Goal: Task Accomplishment & Management: Manage account settings

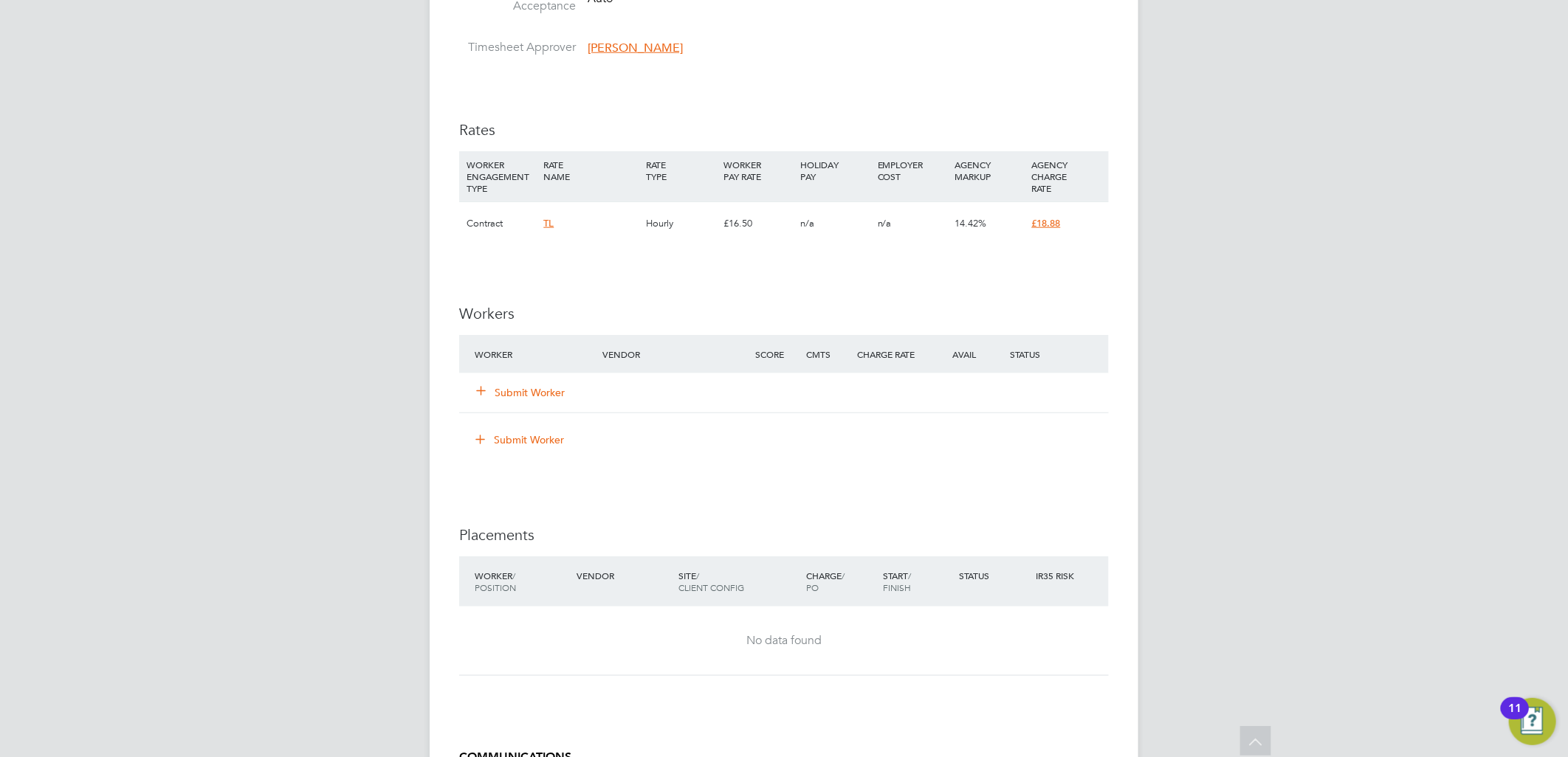
scroll to position [1147, 0]
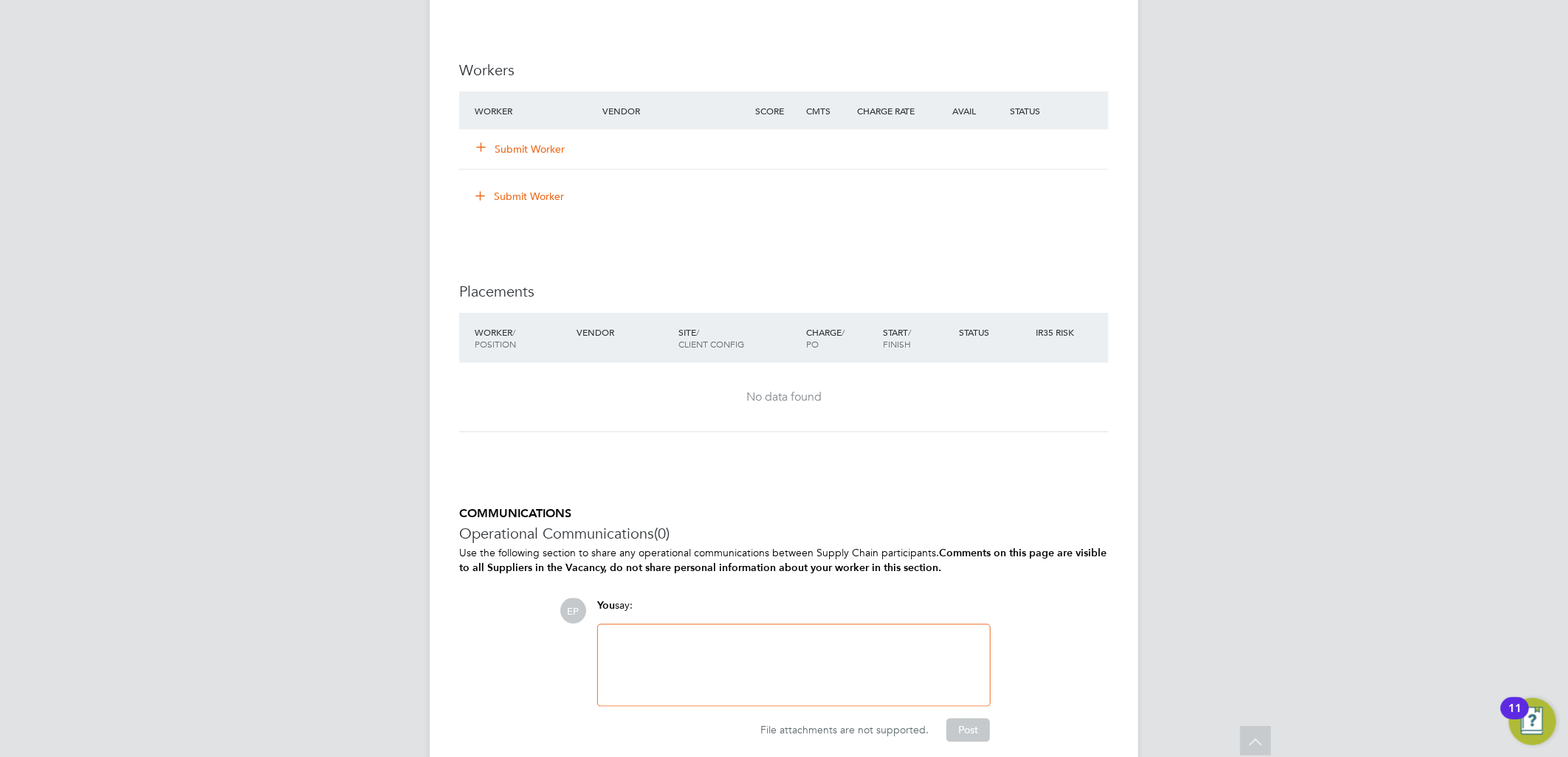
click at [542, 157] on div "Submit Worker" at bounding box center [547, 148] width 152 height 26
click at [551, 146] on button "Submit Worker" at bounding box center [521, 148] width 89 height 14
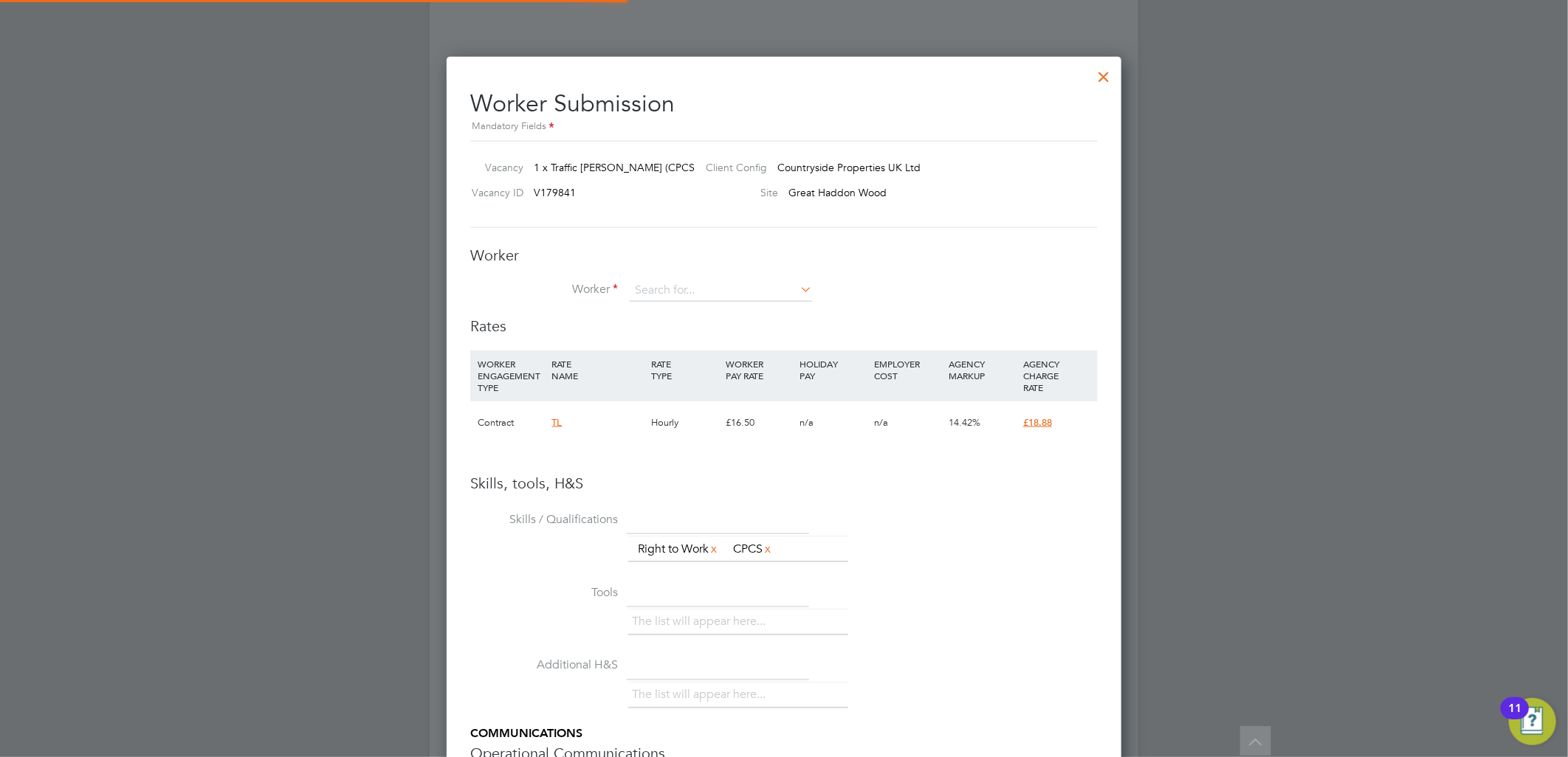
scroll to position [43, 100]
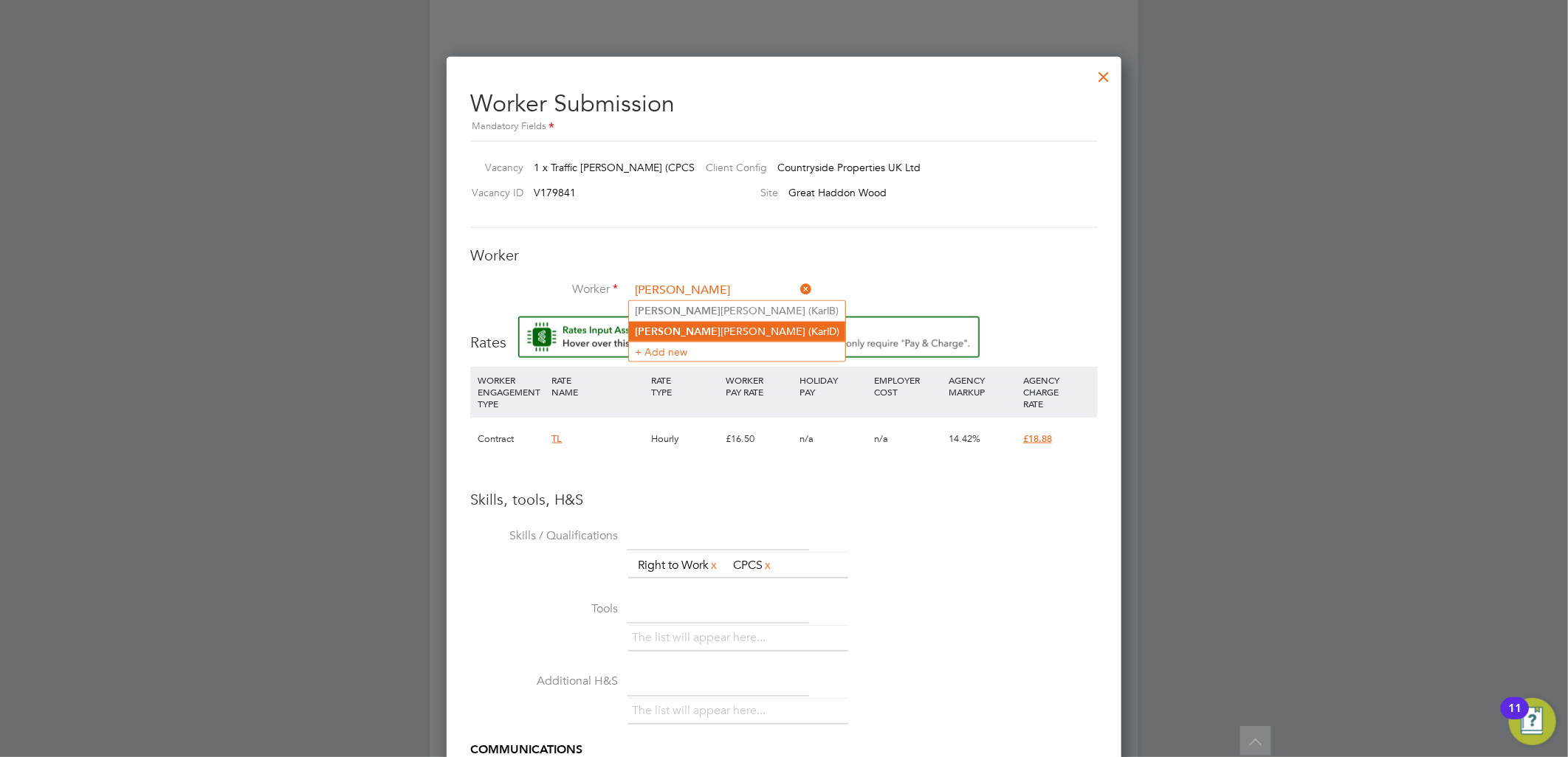
click at [709, 329] on li "Karl Dunkley (KarlD)" at bounding box center [736, 332] width 216 height 20
type input "Karl Dunkley (KarlD)"
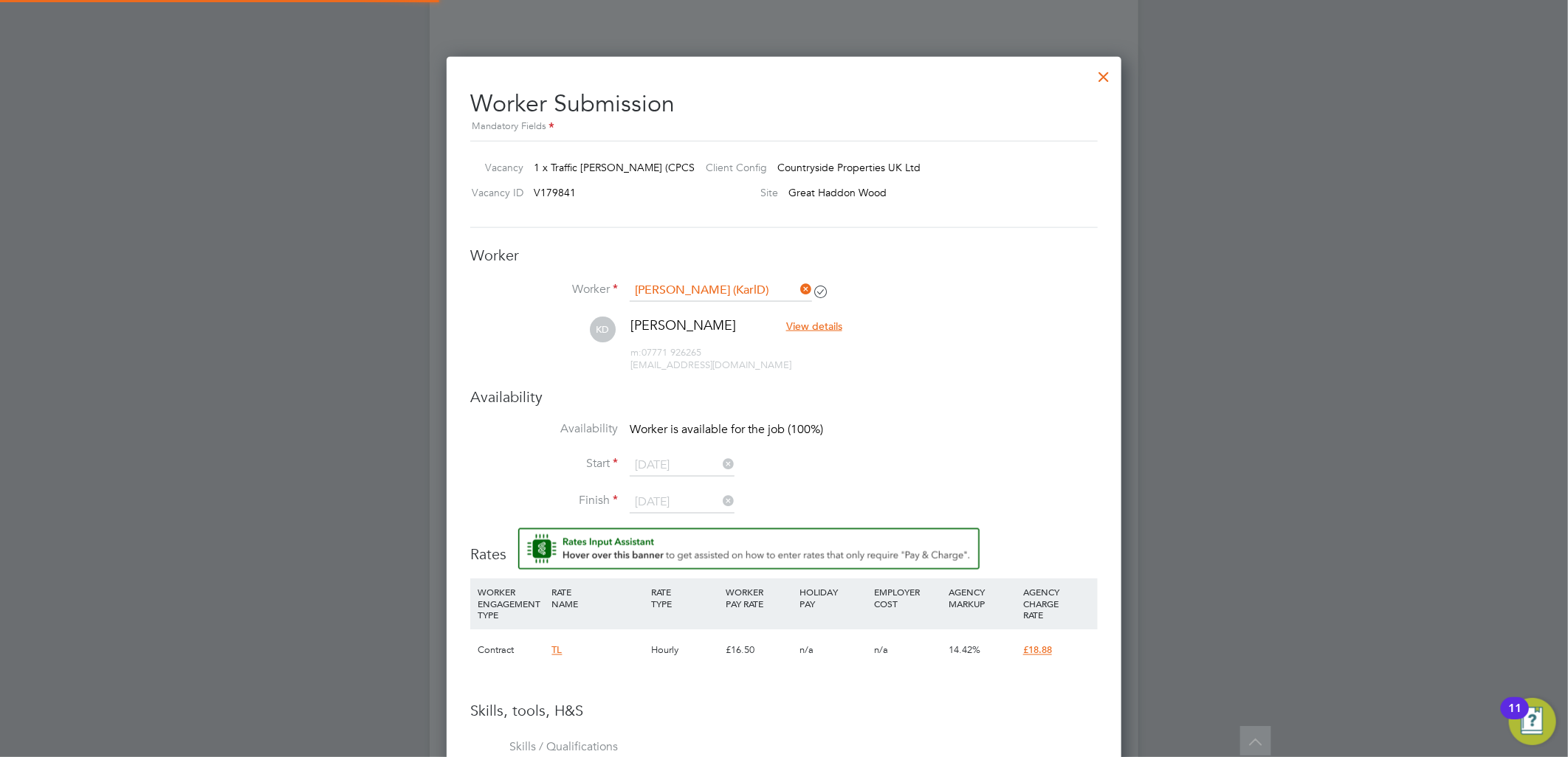
scroll to position [1277, 675]
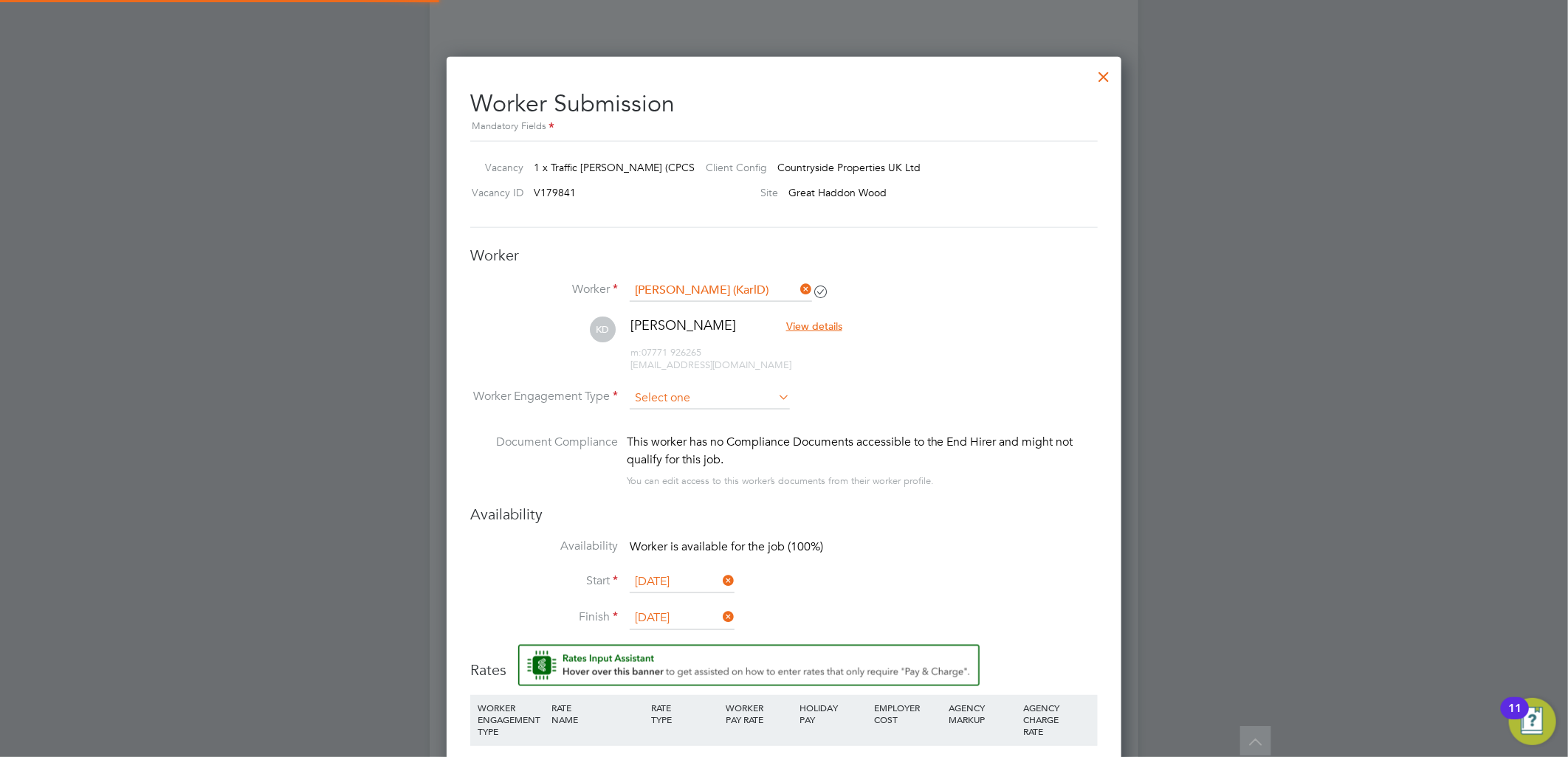
click at [695, 389] on input at bounding box center [709, 398] width 160 height 22
click at [689, 415] on li "Contract" at bounding box center [709, 417] width 162 height 19
type input "Contract"
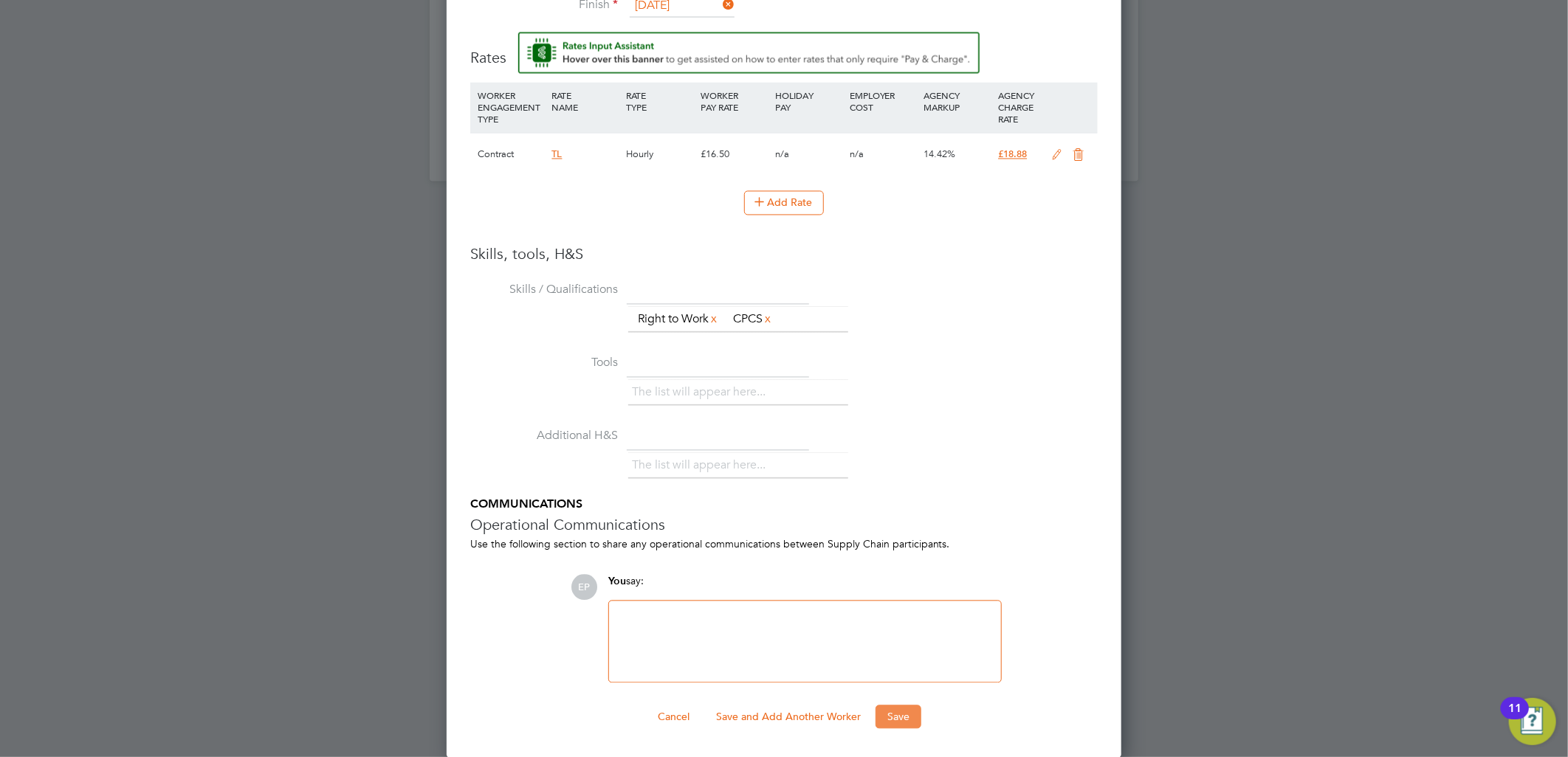
click at [906, 716] on button "Save" at bounding box center [899, 717] width 46 height 24
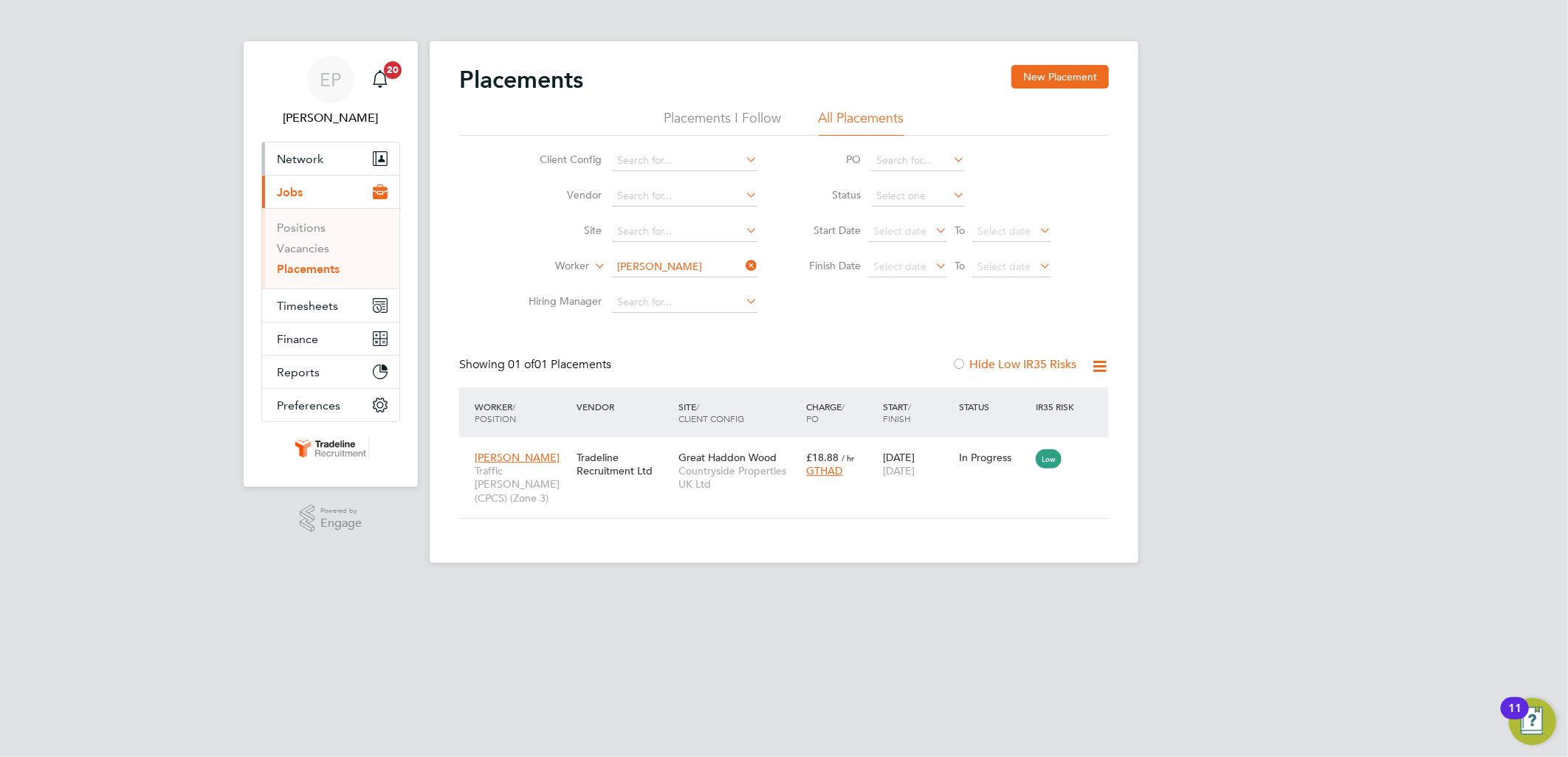
scroll to position [14, 69]
click at [330, 153] on button "Network" at bounding box center [330, 158] width 137 height 32
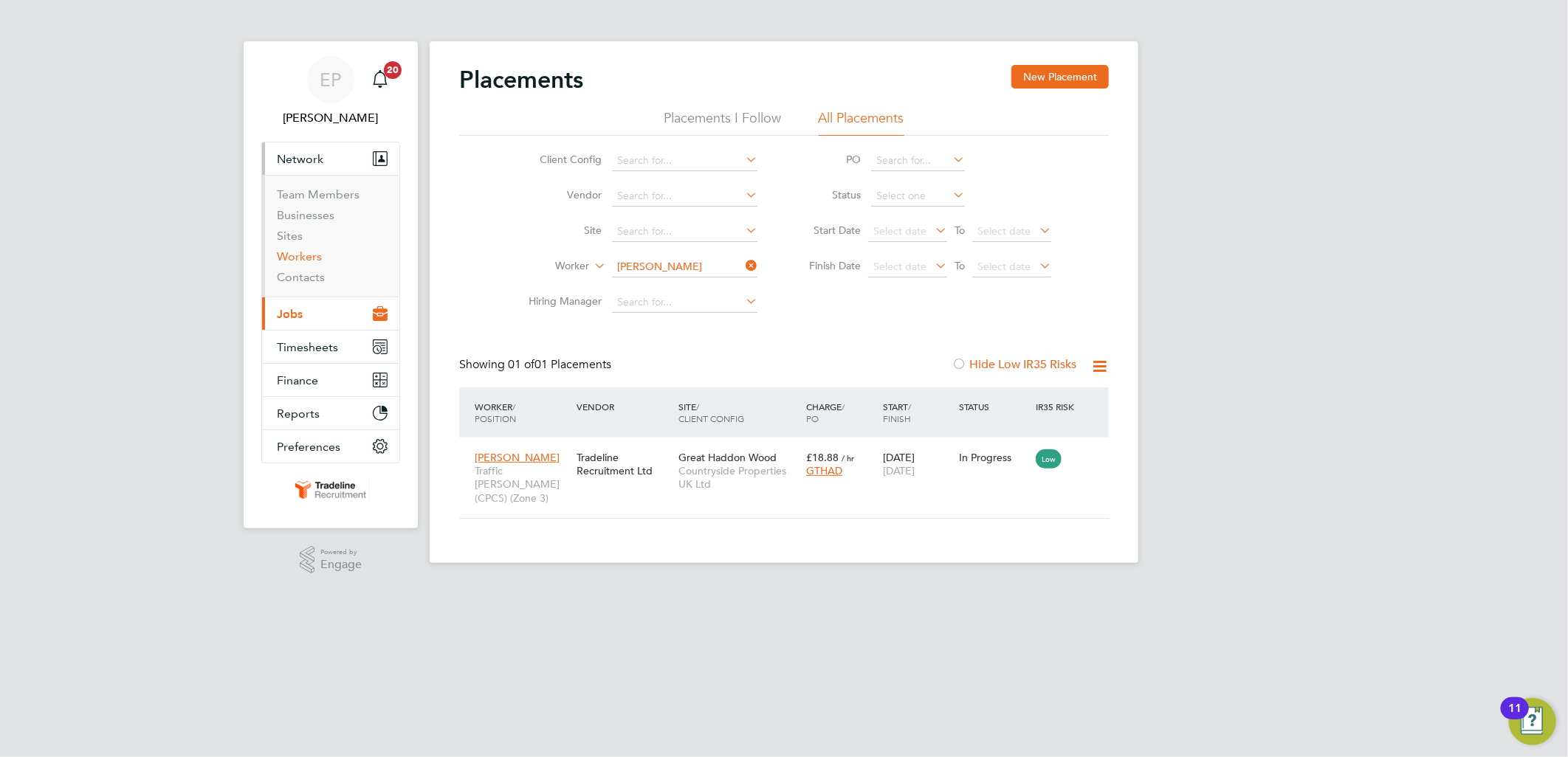
click at [302, 261] on link "Workers" at bounding box center [299, 257] width 45 height 14
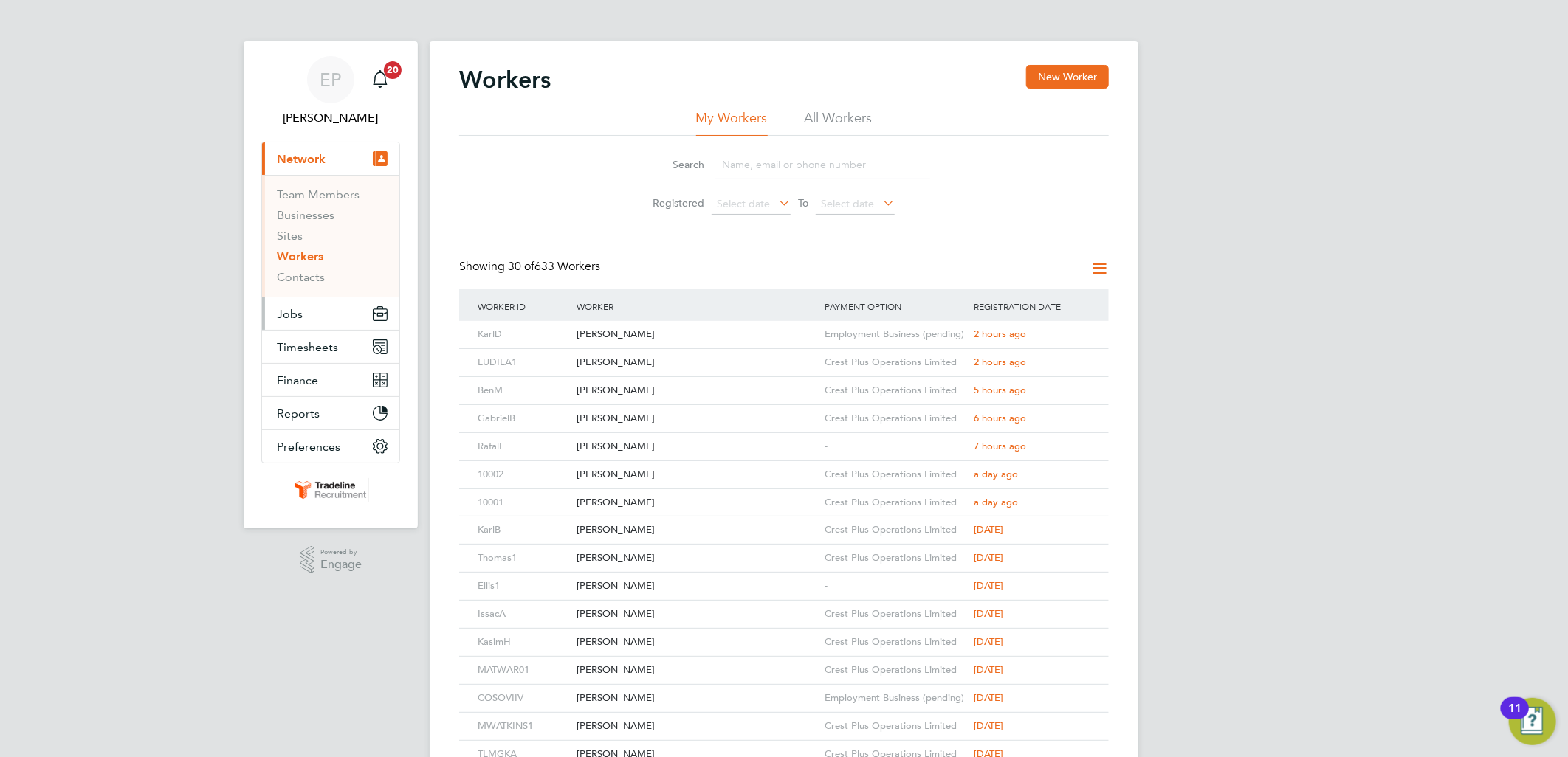
click at [319, 318] on button "Jobs" at bounding box center [330, 313] width 137 height 32
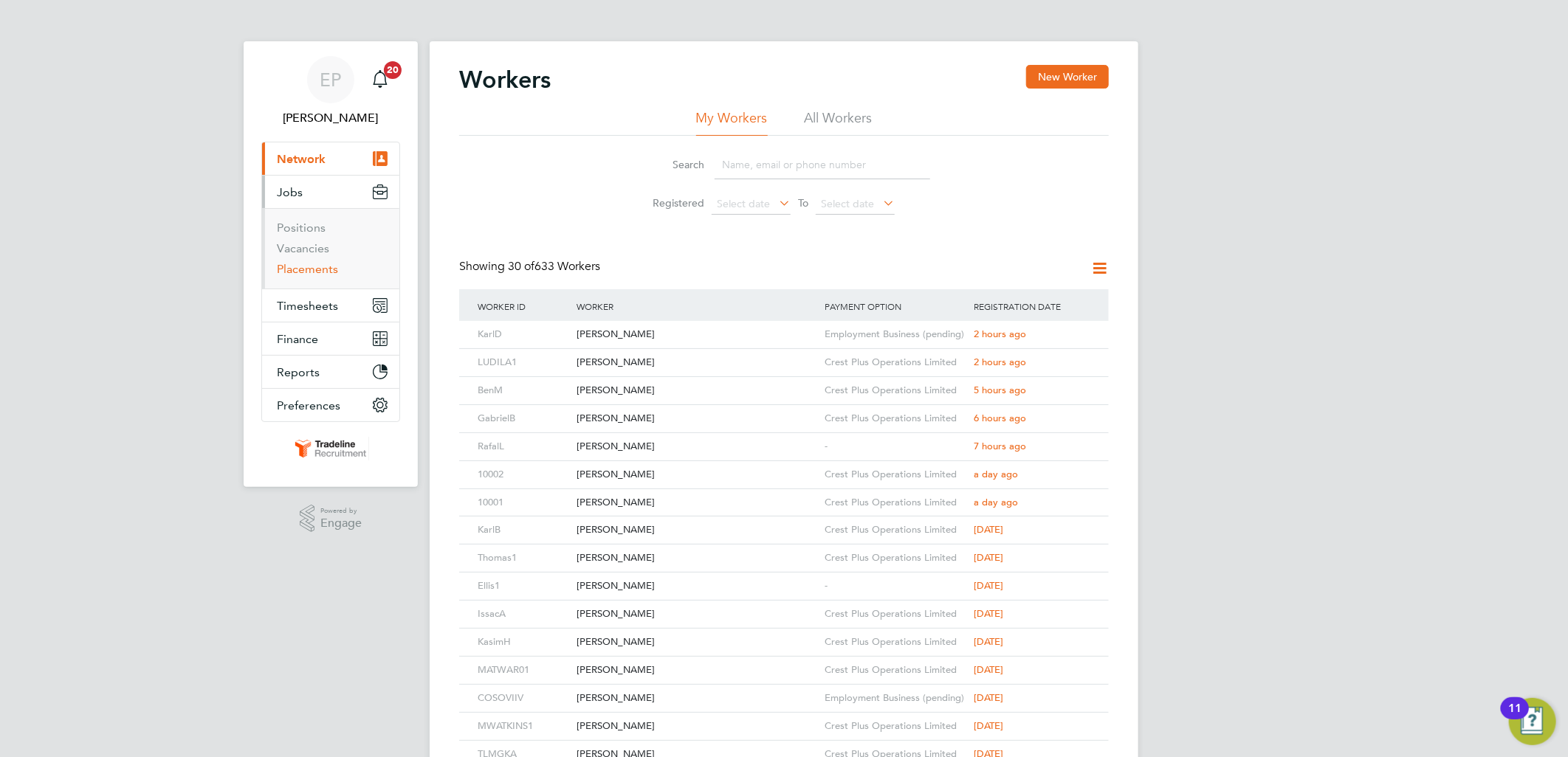
click at [316, 268] on link "Placements" at bounding box center [308, 268] width 61 height 14
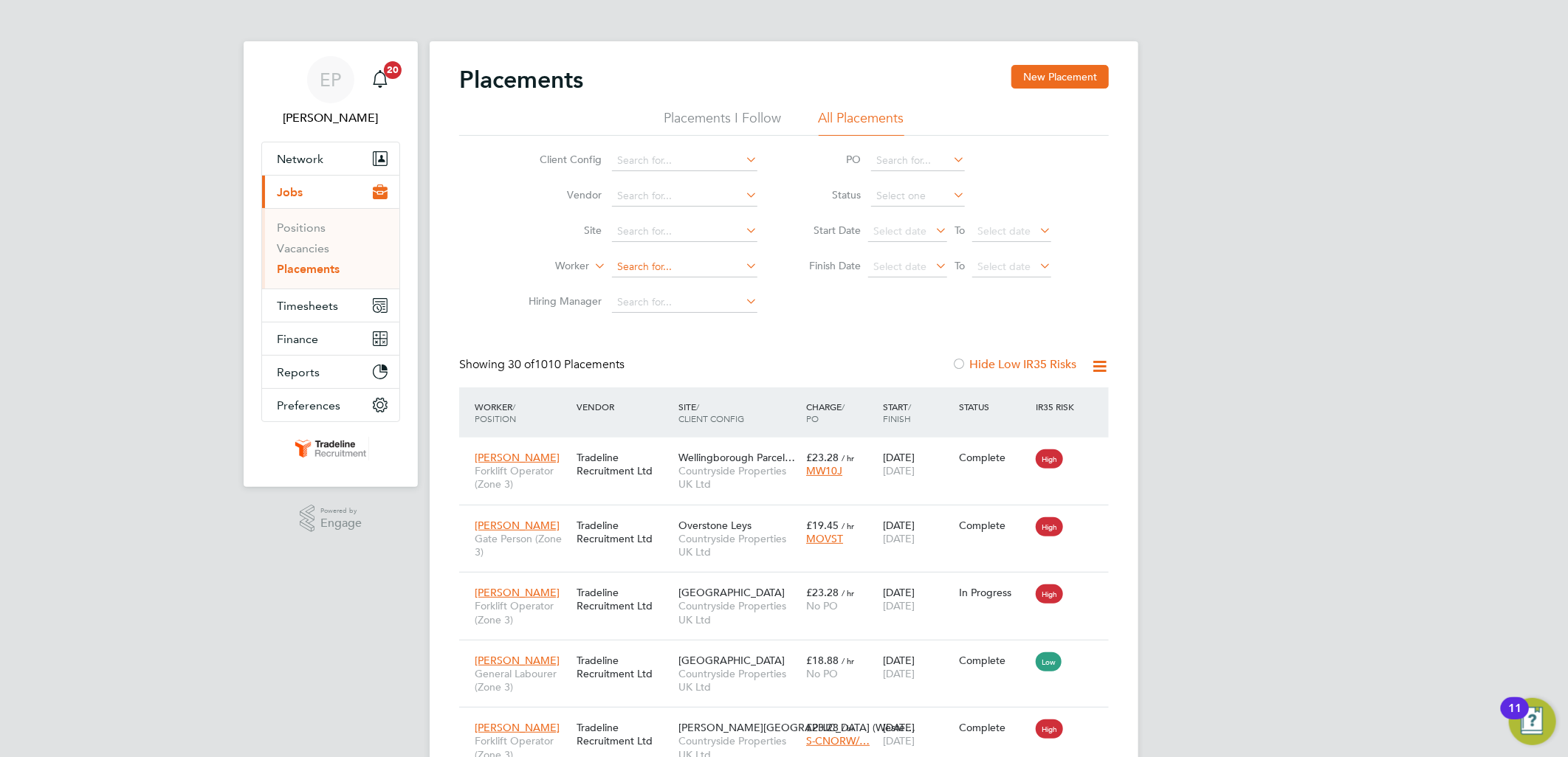
click at [624, 260] on input at bounding box center [684, 267] width 146 height 20
click at [667, 289] on li "[PERSON_NAME]" at bounding box center [702, 288] width 182 height 20
type input "[PERSON_NAME]"
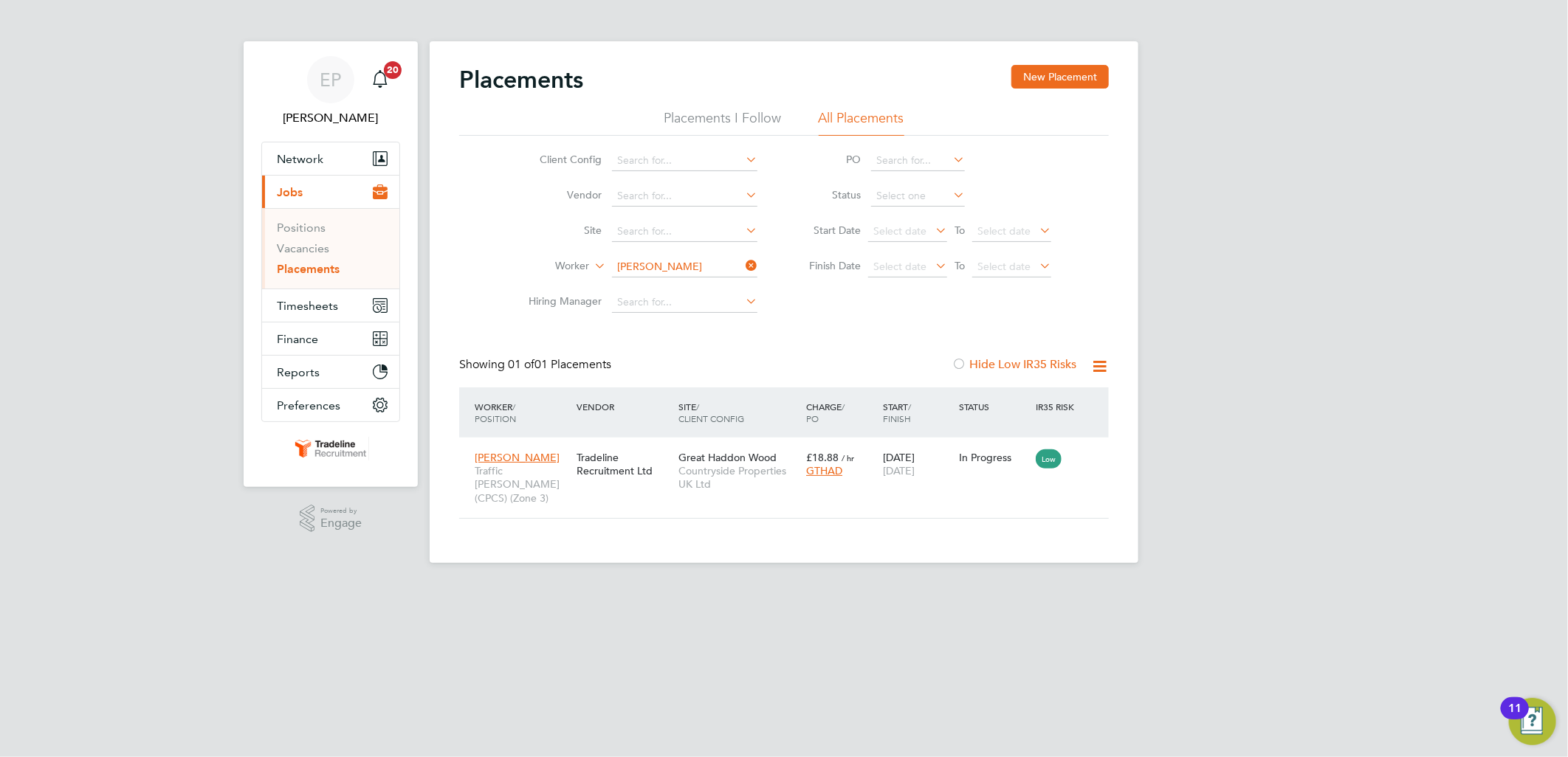
click at [333, 273] on link "Placements" at bounding box center [308, 268] width 63 height 14
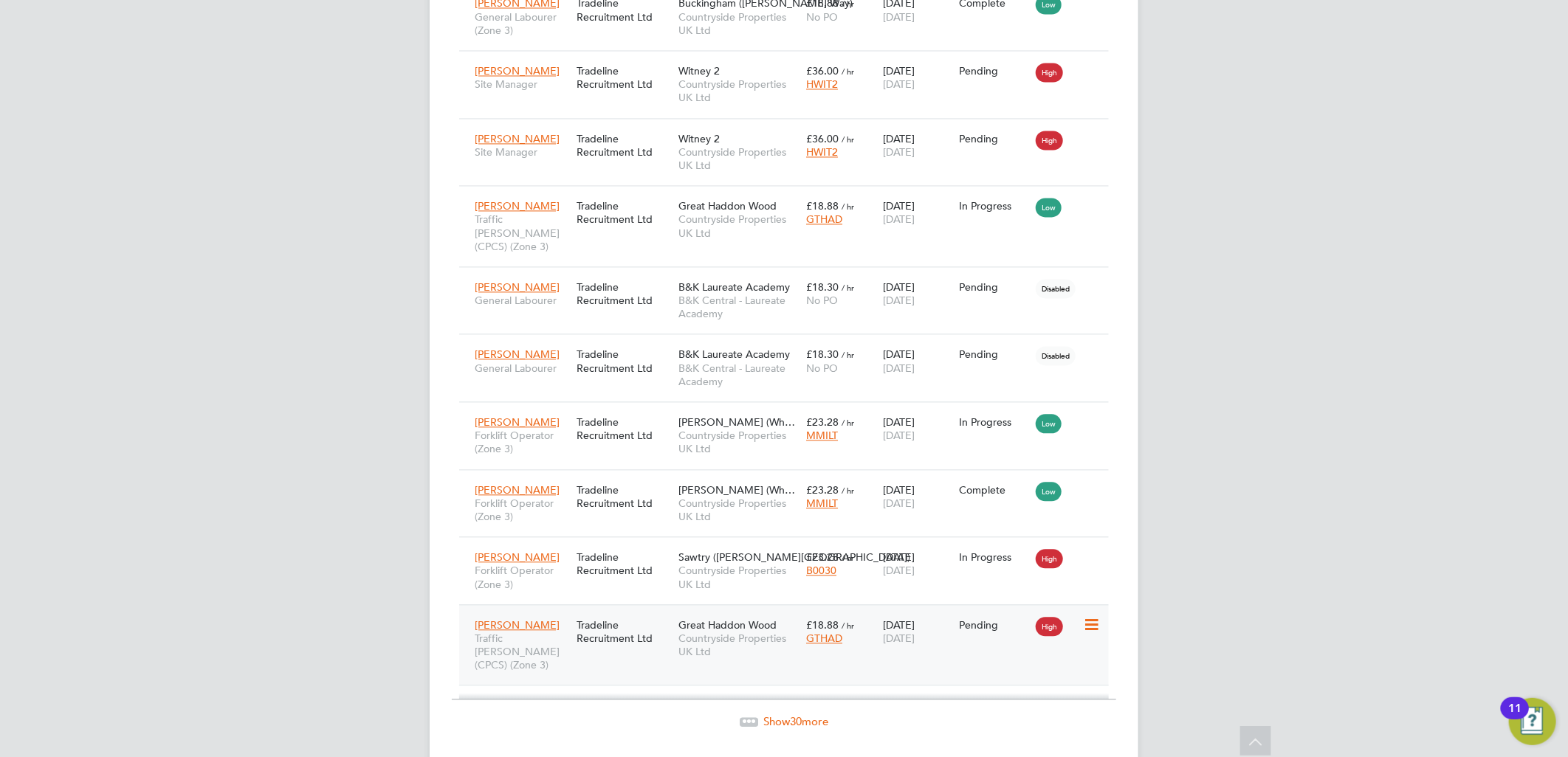
click at [1088, 616] on icon at bounding box center [1089, 625] width 14 height 18
click at [1008, 690] on li "Start" at bounding box center [1046, 690] width 105 height 20
type input "[PERSON_NAME]"
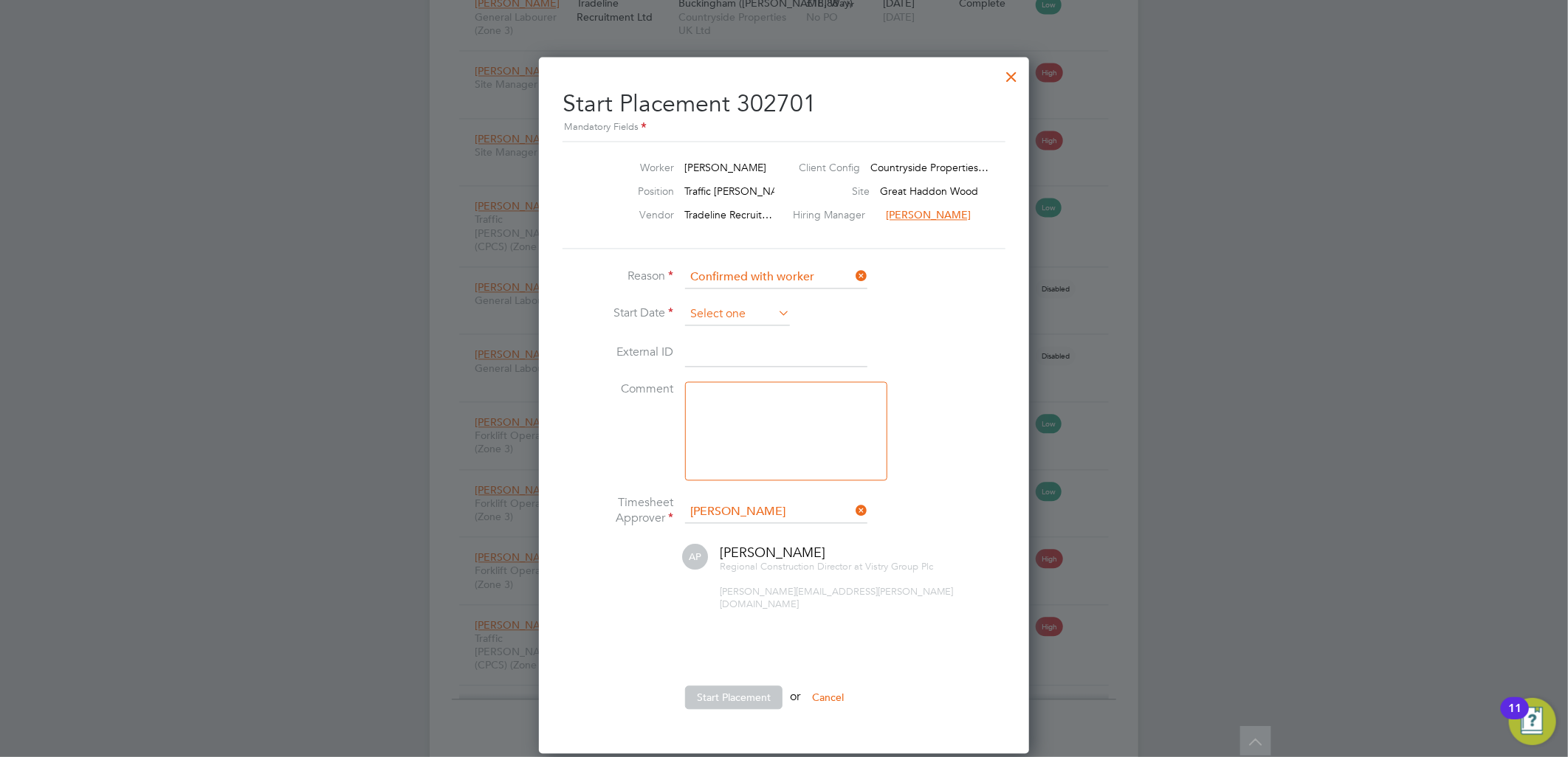
click at [725, 314] on input at bounding box center [738, 314] width 105 height 22
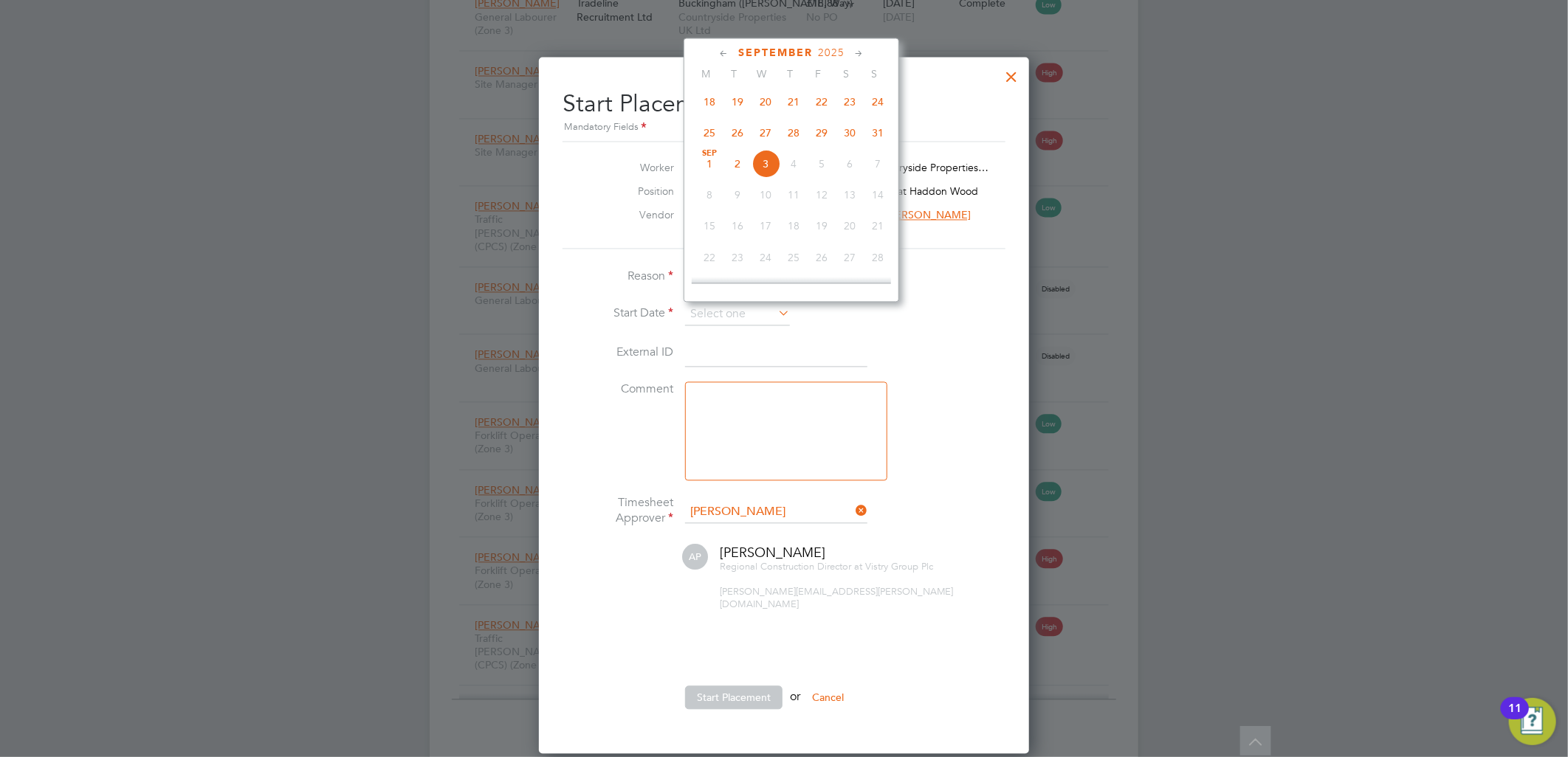
click at [734, 136] on span "26" at bounding box center [737, 131] width 28 height 28
type input "[DATE]"
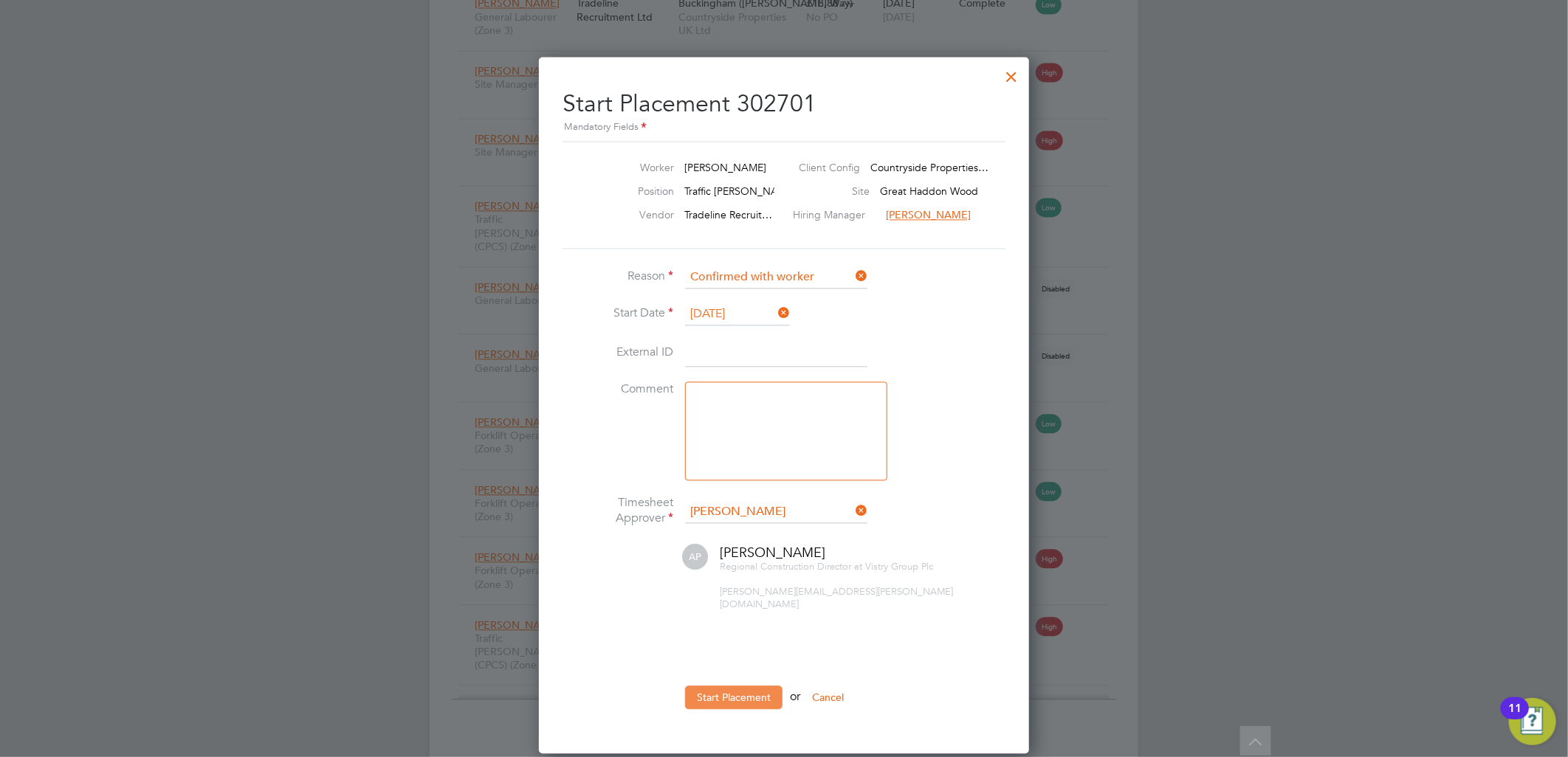
click at [734, 686] on button "Start Placement" at bounding box center [734, 698] width 97 height 24
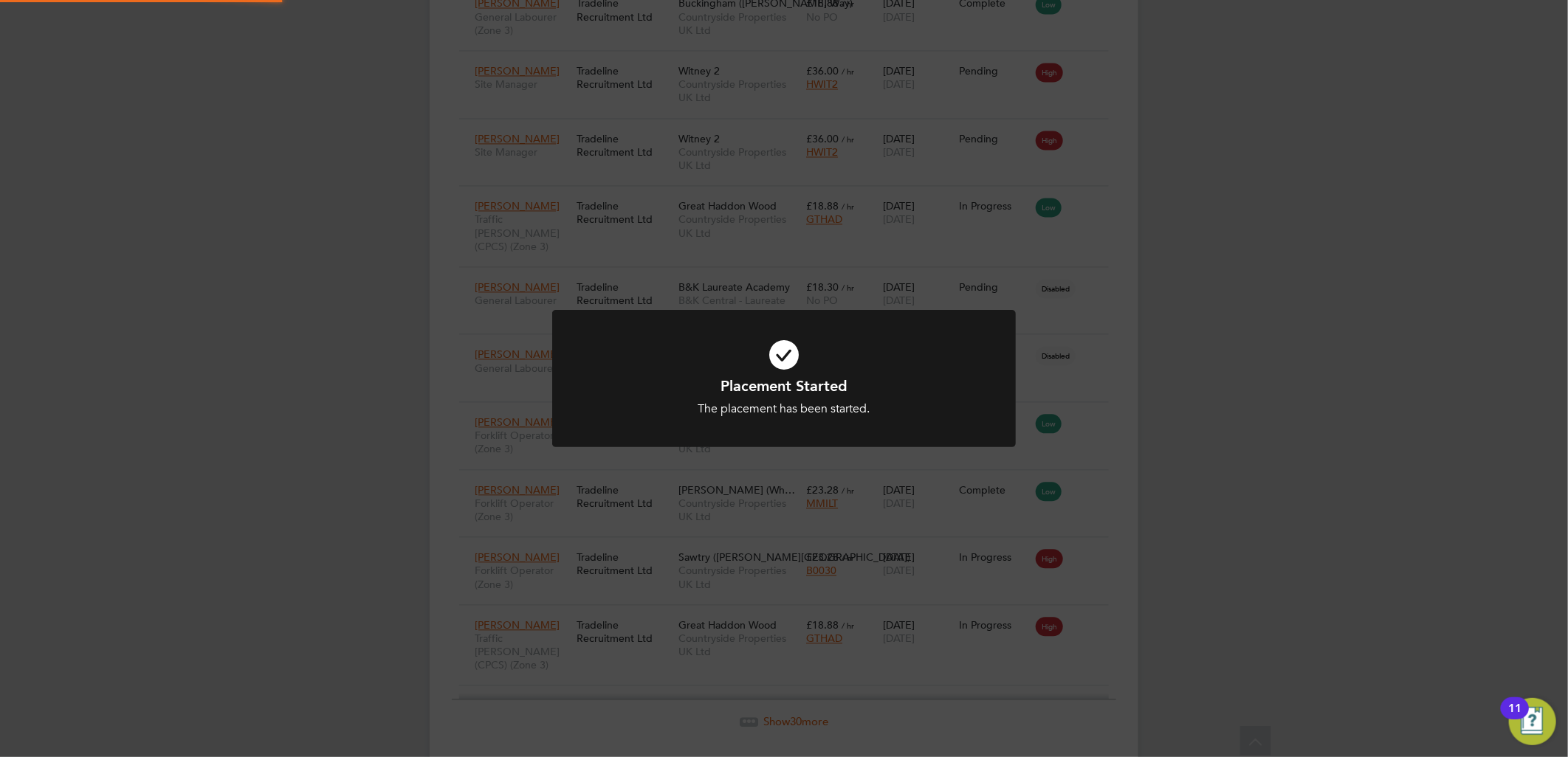
click at [852, 411] on div "The placement has been started." at bounding box center [784, 409] width 384 height 15
